Goal: Information Seeking & Learning: Learn about a topic

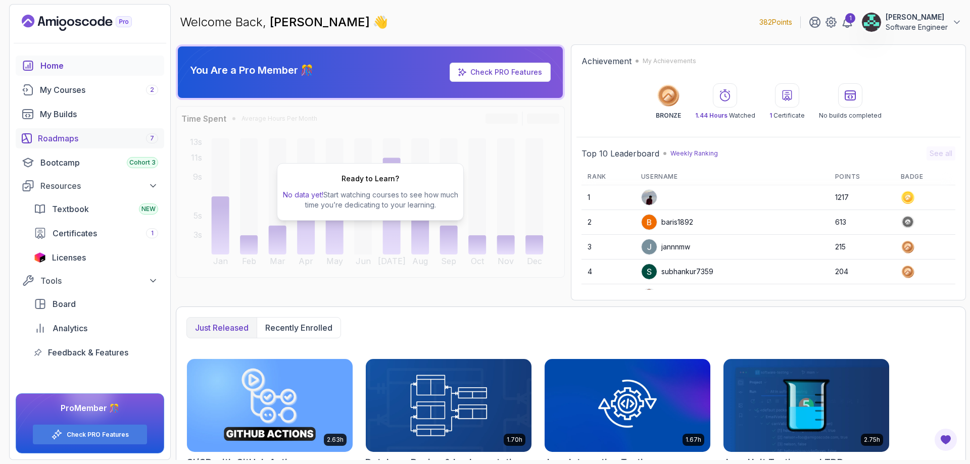
click at [87, 135] on div "Roadmaps 7" at bounding box center [98, 138] width 120 height 12
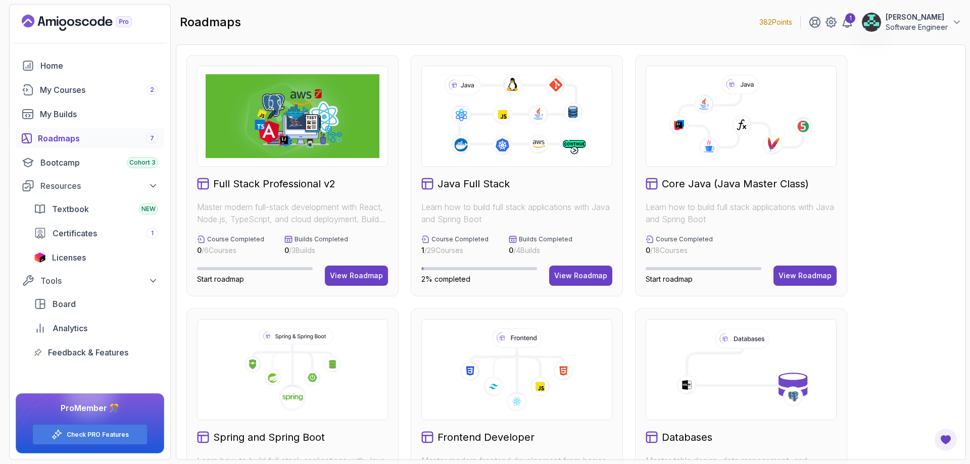
click at [341, 126] on img at bounding box center [293, 116] width 174 height 84
click at [369, 273] on div "View Roadmap" at bounding box center [356, 276] width 53 height 10
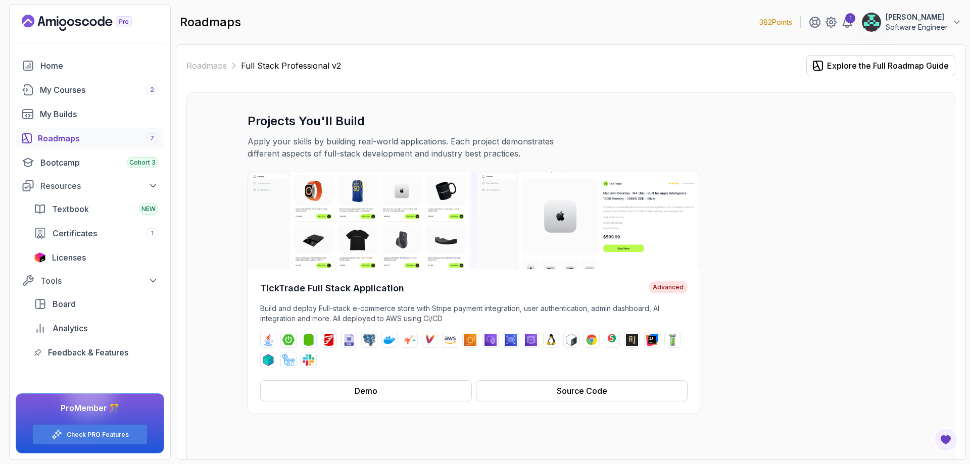
click at [800, 228] on div "TickTrade Full Stack Application Advanced Build and deploy Full-stack e-commerc…" at bounding box center [571, 293] width 647 height 242
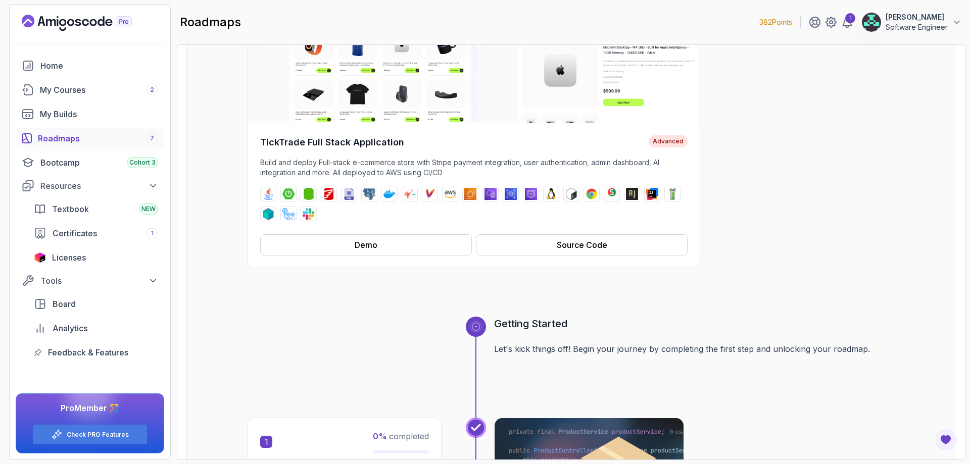
scroll to position [162, 0]
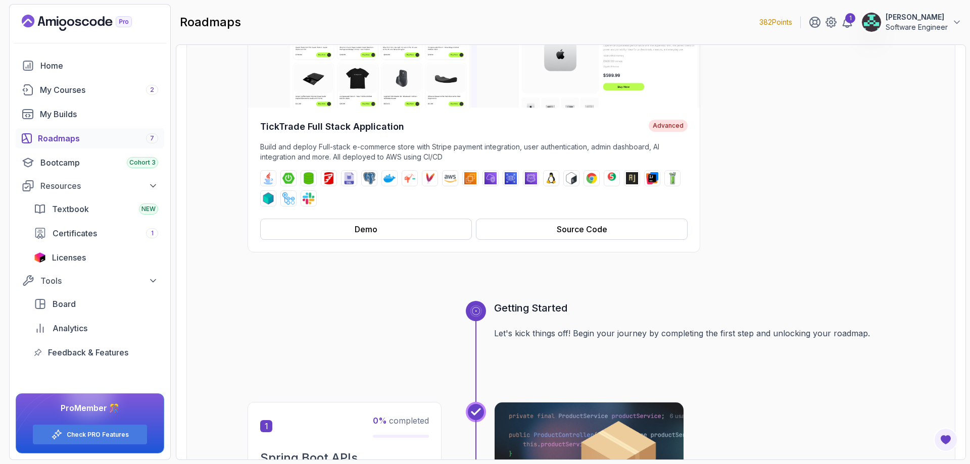
click at [772, 354] on div "Getting Started Let's kick things off! Begin your journey by completing the fir…" at bounding box center [694, 351] width 400 height 101
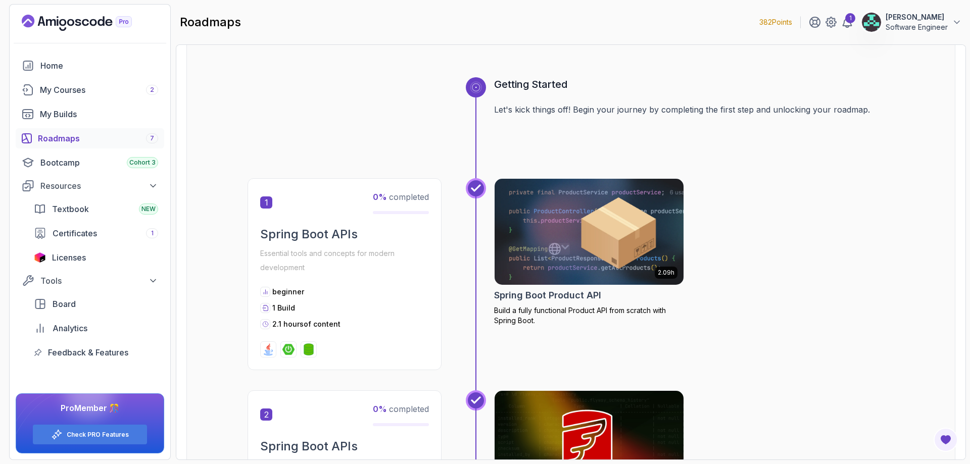
scroll to position [404, 0]
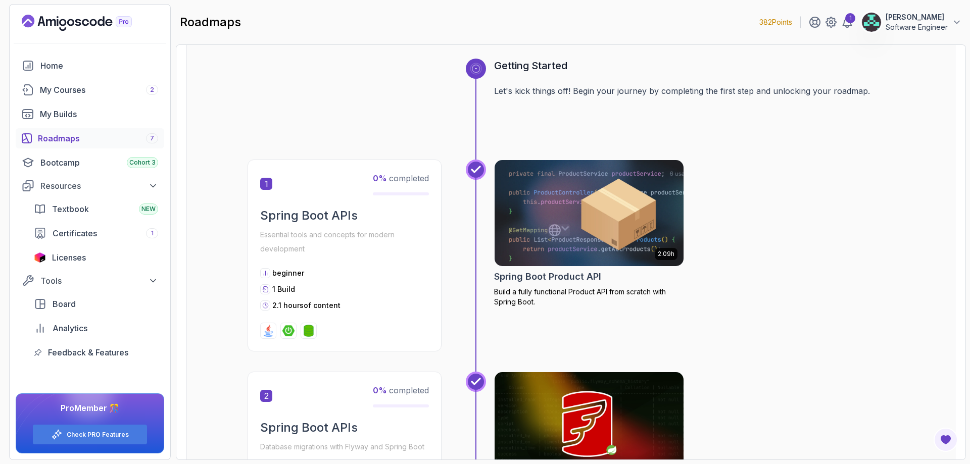
click at [333, 298] on div "beginner 1 Build 2.1 hours of content" at bounding box center [344, 289] width 169 height 42
click at [316, 326] on div at bounding box center [309, 331] width 16 height 16
click at [295, 332] on div at bounding box center [288, 331] width 16 height 16
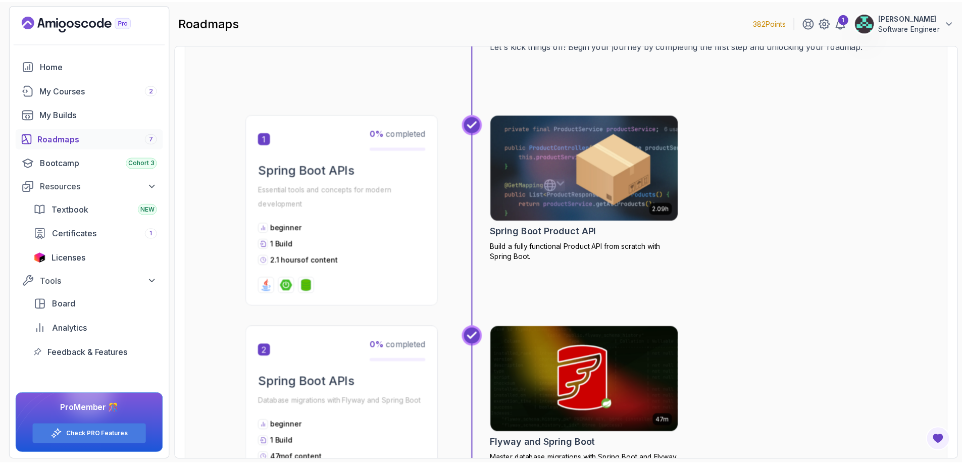
scroll to position [455, 0]
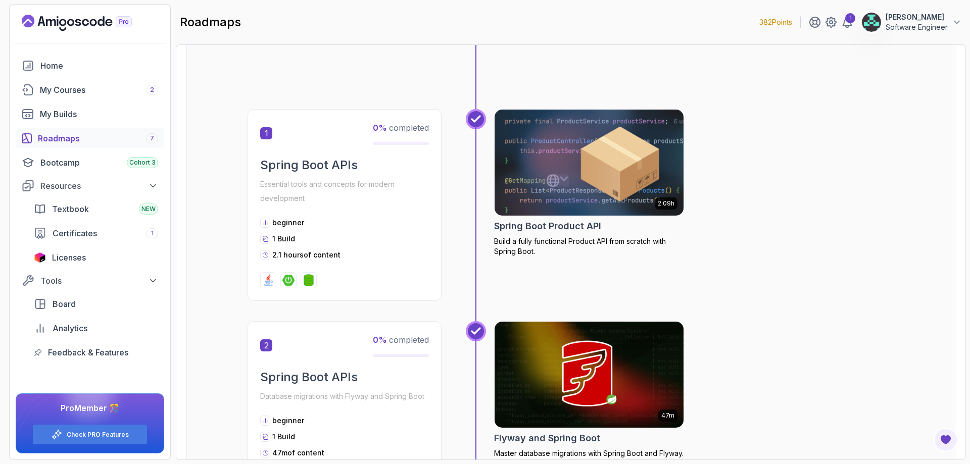
click at [591, 172] on img at bounding box center [589, 162] width 199 height 111
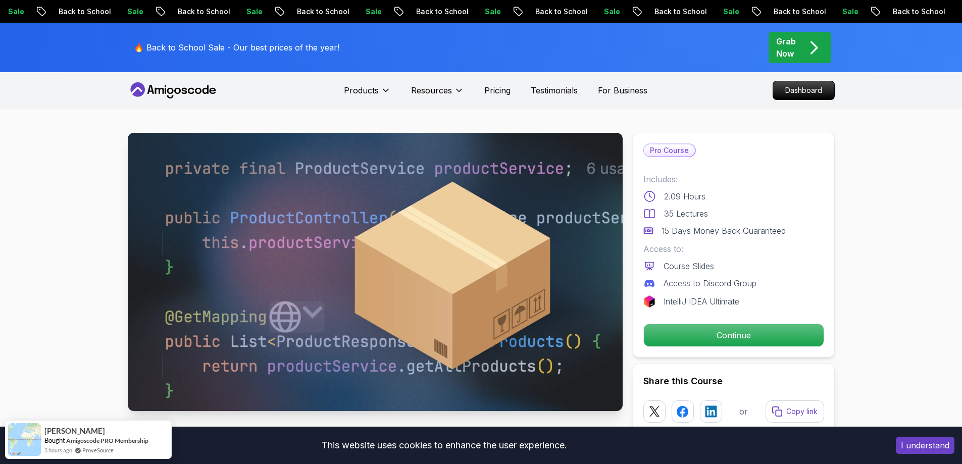
click at [730, 343] on p "Continue" at bounding box center [733, 335] width 171 height 21
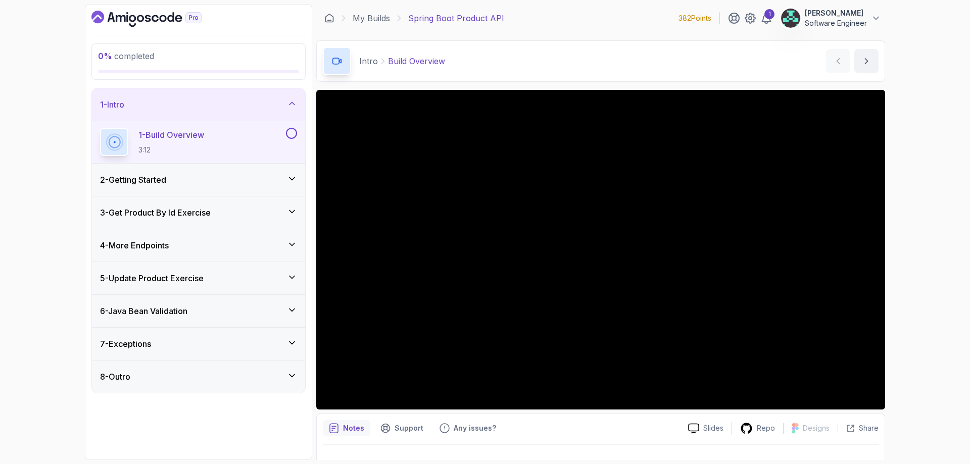
click at [928, 166] on div "0 % completed 1 - Intro 1 - Build Overview 3:12 2 - Getting Started 3 - Get Pro…" at bounding box center [485, 232] width 970 height 464
drag, startPoint x: 969, startPoint y: 149, endPoint x: 880, endPoint y: 265, distance: 146.2
click at [962, 170] on div "0 % completed 1 - Intro 1 - Build Overview 3:12 2 - Getting Started 3 - Get Pro…" at bounding box center [485, 232] width 970 height 464
click at [323, 431] on div "Notes" at bounding box center [346, 428] width 47 height 16
click at [336, 429] on icon "notes button" at bounding box center [334, 428] width 10 height 10
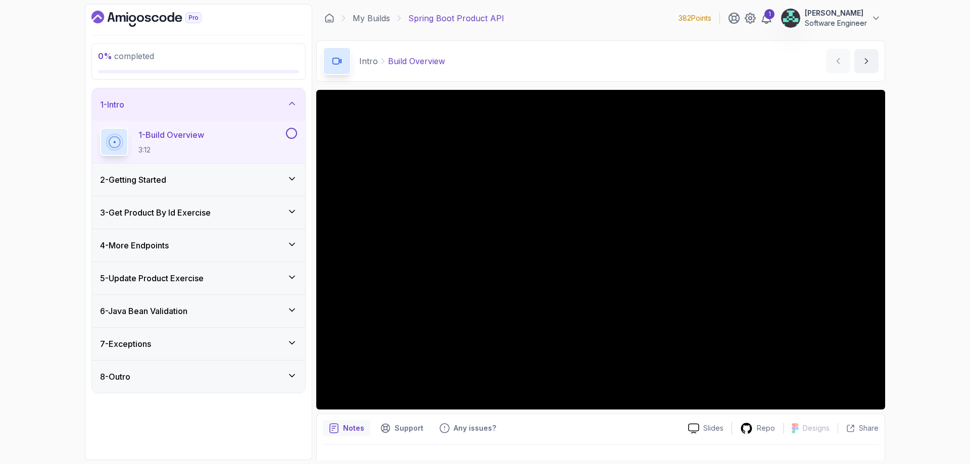
click at [351, 425] on p "Notes" at bounding box center [353, 428] width 21 height 10
click at [406, 454] on div at bounding box center [601, 459] width 556 height 28
click at [969, 282] on div "0 % completed 1 - Intro 1 - Build Overview 3:12 2 - Getting Started 3 - Get Pro…" at bounding box center [485, 232] width 970 height 464
drag, startPoint x: 969, startPoint y: 139, endPoint x: 939, endPoint y: 109, distance: 43.6
click at [961, 110] on div "0 % completed 1 - Intro 1 - Build Overview 3:12 2 - Getting Started 3 - Get Pro…" at bounding box center [485, 232] width 970 height 464
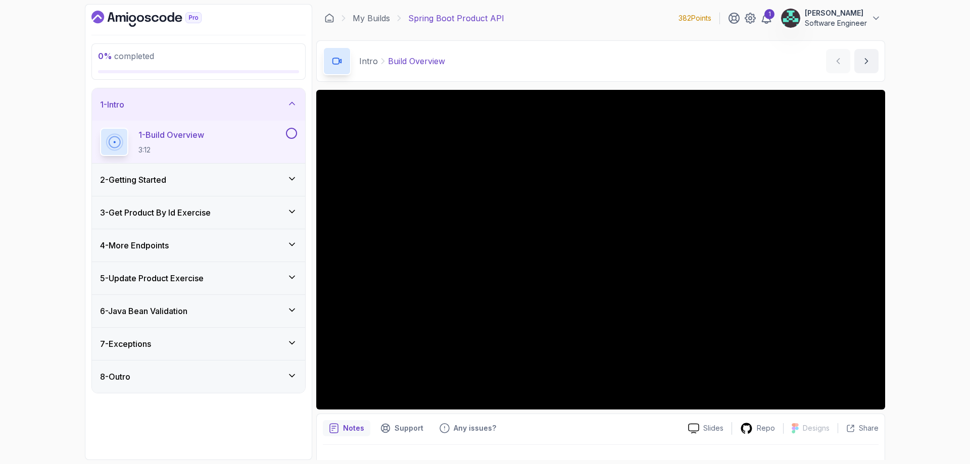
click at [57, 95] on div "0 % completed 1 - Intro 1 - Build Overview 3:12 2 - Getting Started 3 - Get Pro…" at bounding box center [485, 232] width 970 height 464
click at [402, 429] on p "Support" at bounding box center [409, 428] width 29 height 10
click at [463, 430] on p "Any issues?" at bounding box center [475, 428] width 42 height 10
click at [705, 431] on p "Slides" at bounding box center [713, 428] width 20 height 10
click at [909, 225] on div "0 % completed 1 - Intro 1 - Build Overview 3:12 2 - Getting Started 3 - Get Pro…" at bounding box center [485, 232] width 970 height 464
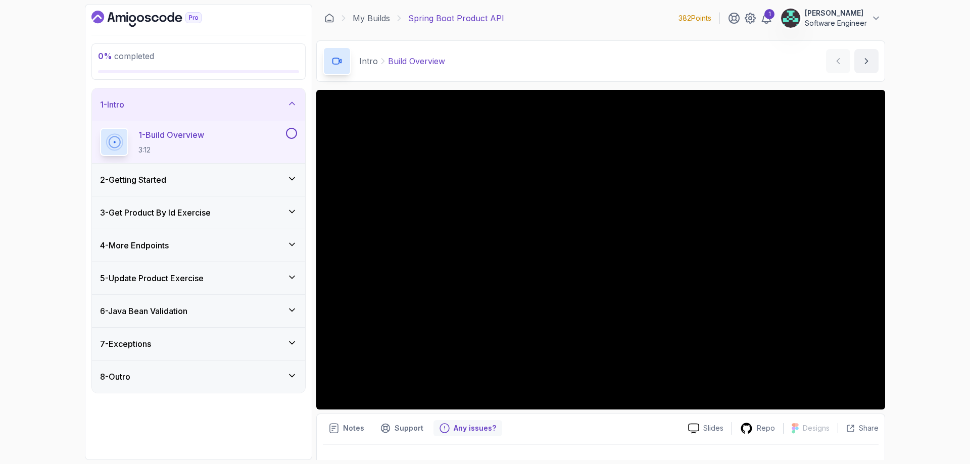
click at [344, 423] on div "Notes" at bounding box center [346, 428] width 47 height 16
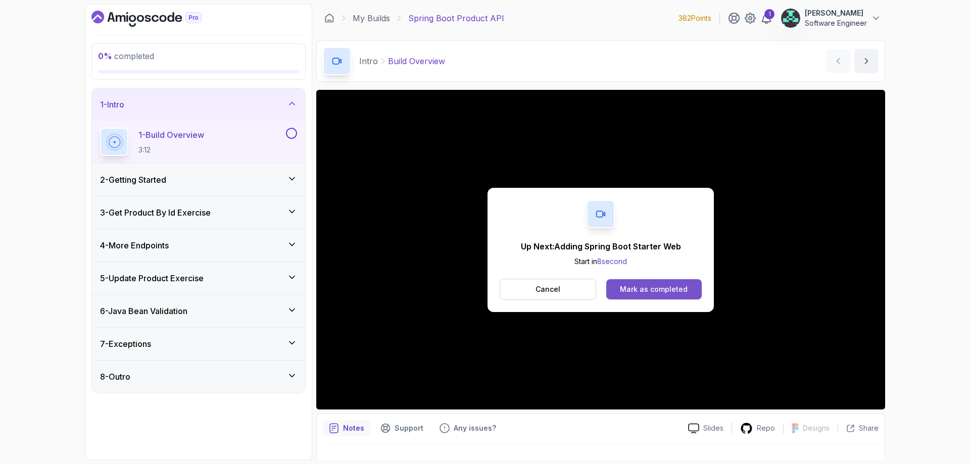
click at [667, 295] on button "Mark as completed" at bounding box center [653, 289] width 95 height 20
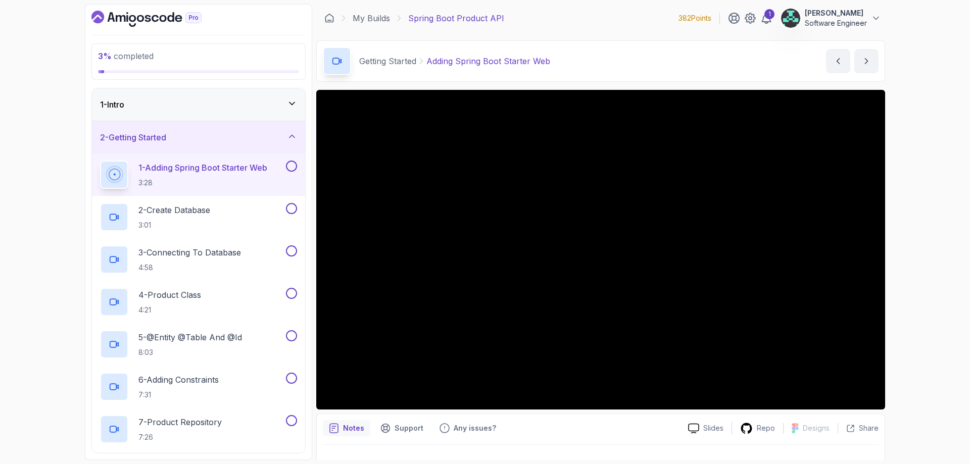
click at [429, 463] on section "3 % completed 1 - Intro 2 - Getting Started 1 - Adding Spring Boot Starter Web …" at bounding box center [485, 232] width 808 height 464
click at [767, 432] on p "Repo" at bounding box center [766, 428] width 18 height 10
drag, startPoint x: 648, startPoint y: 445, endPoint x: 647, endPoint y: 439, distance: 5.3
click at [955, 126] on div "3 % completed 1 - Intro 2 - Getting Started 1 - Adding Spring Boot Starter Web …" at bounding box center [485, 232] width 970 height 464
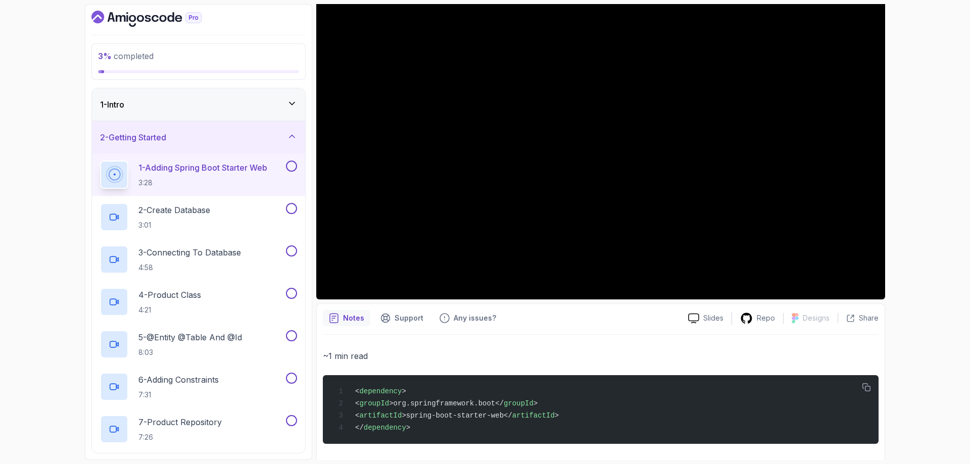
scroll to position [117, 0]
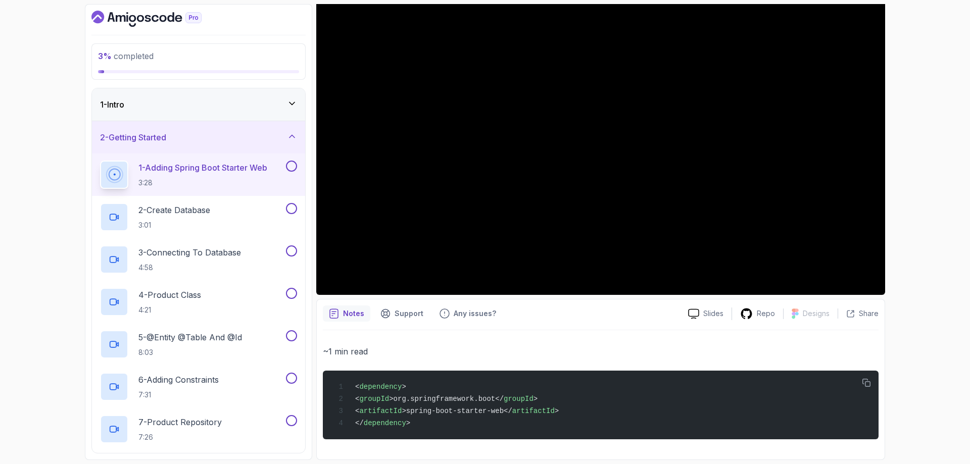
click at [912, 188] on div "3 % completed 1 - Intro 2 - Getting Started 1 - Adding Spring Boot Starter Web …" at bounding box center [485, 232] width 970 height 464
click at [724, 355] on p "~1 min read" at bounding box center [601, 352] width 556 height 14
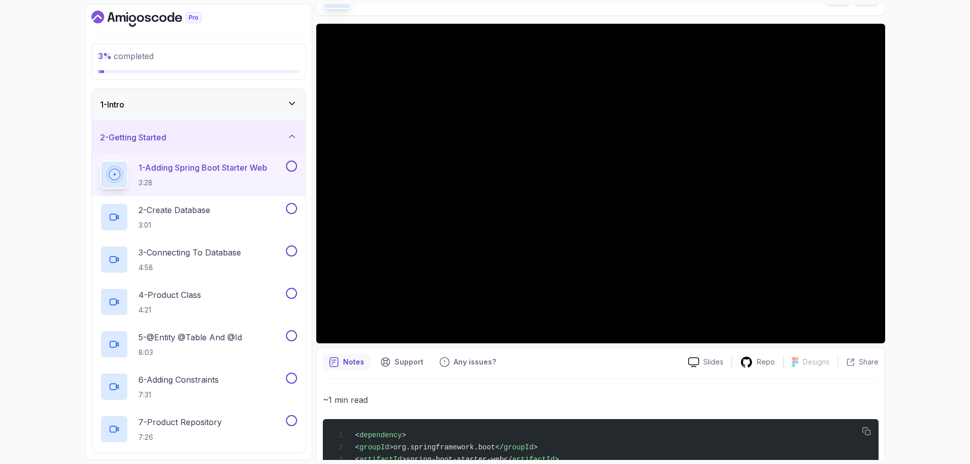
scroll to position [0, 0]
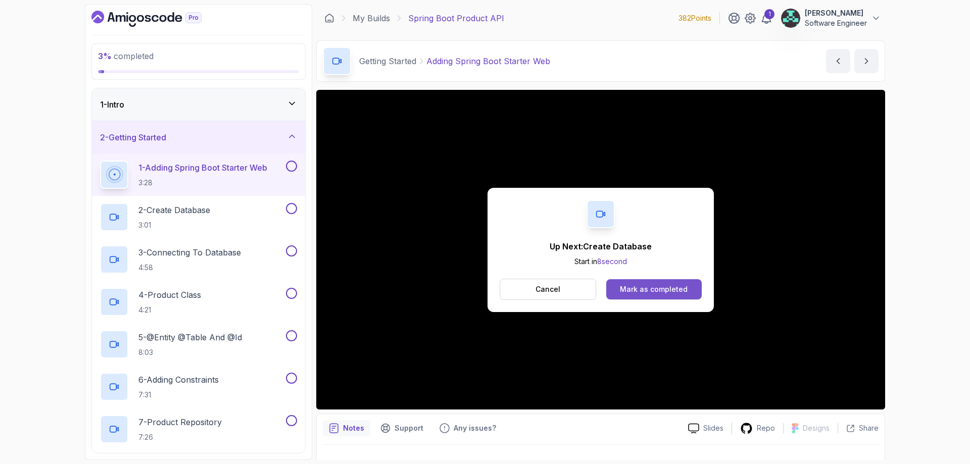
click at [665, 294] on div "Mark as completed" at bounding box center [654, 289] width 68 height 10
